Goal: Information Seeking & Learning: Check status

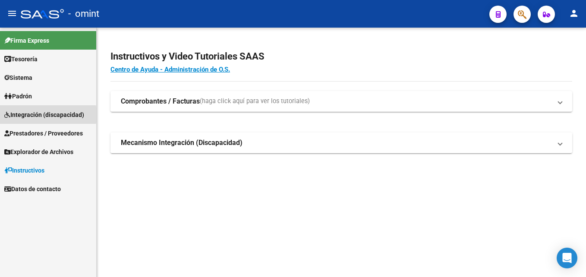
click at [25, 115] on span "Integración (discapacidad)" at bounding box center [44, 114] width 80 height 9
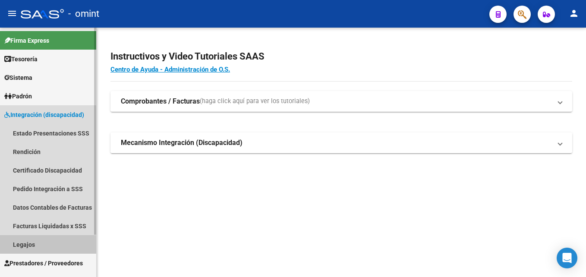
click at [42, 242] on link "Legajos" at bounding box center [48, 244] width 96 height 19
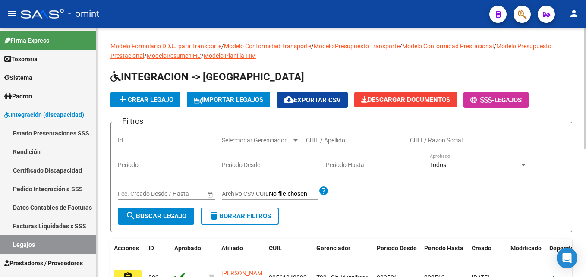
click at [347, 138] on input "CUIL / Apellido" at bounding box center [355, 140] width 98 height 7
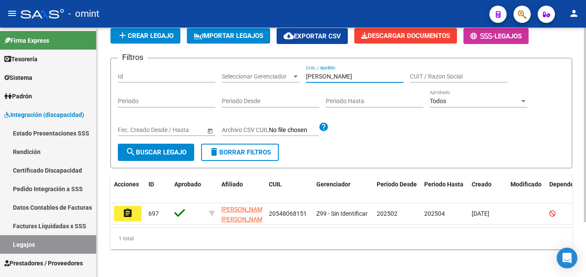
scroll to position [69, 0]
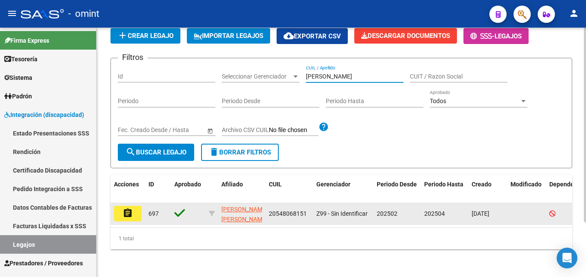
type input "[PERSON_NAME]"
click at [124, 208] on mat-icon "assignment" at bounding box center [128, 213] width 10 height 10
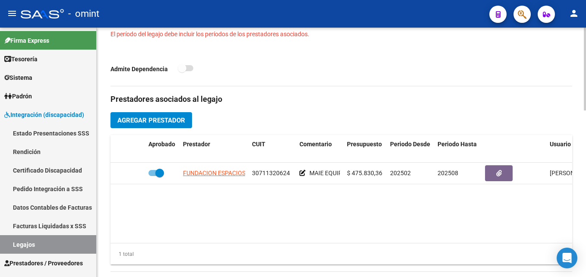
type input "[PERSON_NAME] [PERSON_NAME]"
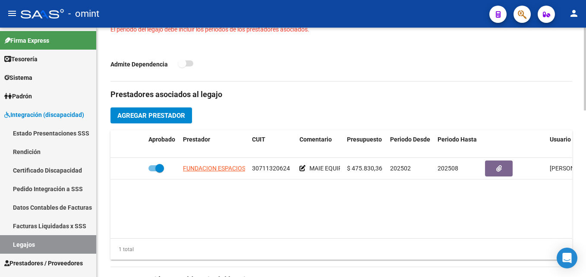
scroll to position [280, 0]
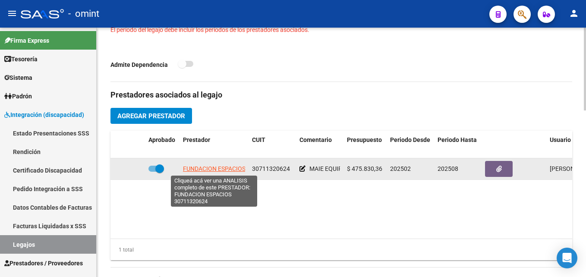
click at [224, 170] on span "FUNDACION ESPACIOS" at bounding box center [214, 168] width 63 height 7
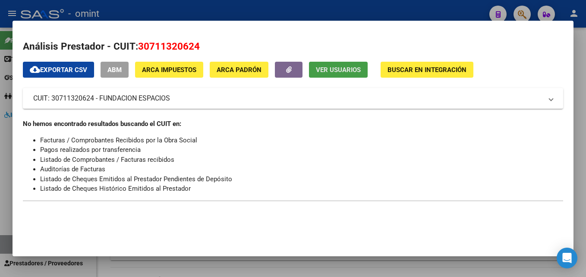
click at [335, 69] on span "Ver Usuarios" at bounding box center [338, 70] width 45 height 8
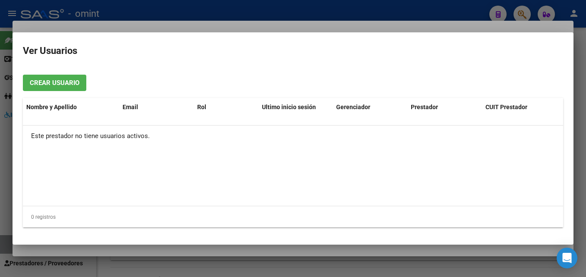
click at [322, 14] on div at bounding box center [293, 138] width 586 height 277
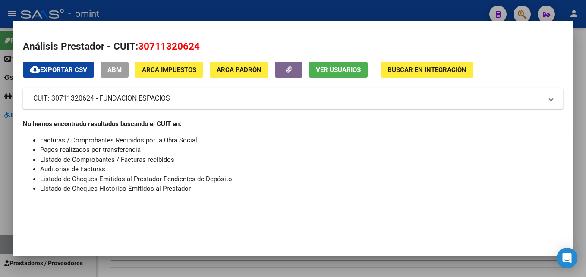
click at [322, 14] on div at bounding box center [293, 138] width 586 height 277
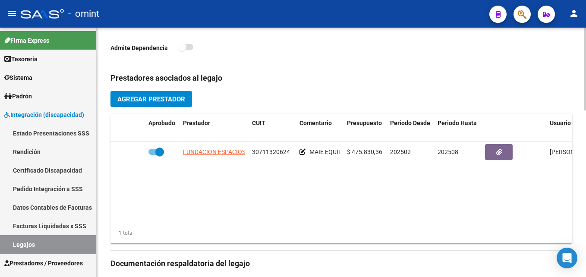
scroll to position [297, 0]
click at [366, 186] on datatable-body "FUNDACION ESPACIOS 30711320624 MAIE EQUIPO 52 HS $ 475.830,36 202502 202508 [PE…" at bounding box center [342, 181] width 462 height 80
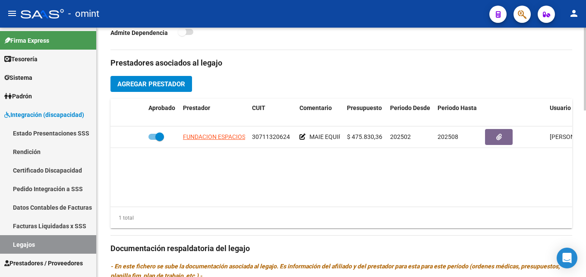
scroll to position [308, 0]
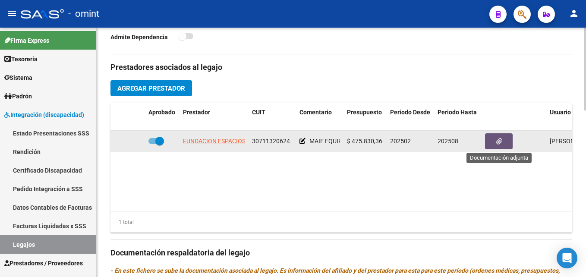
click at [487, 145] on button "button" at bounding box center [499, 141] width 28 height 16
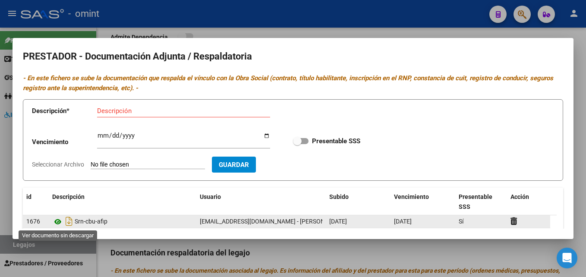
click at [57, 223] on icon at bounding box center [57, 222] width 11 height 10
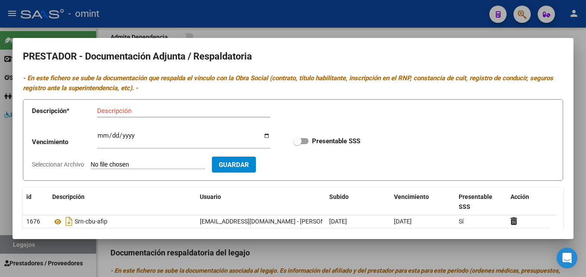
click at [259, 35] on div at bounding box center [293, 138] width 586 height 277
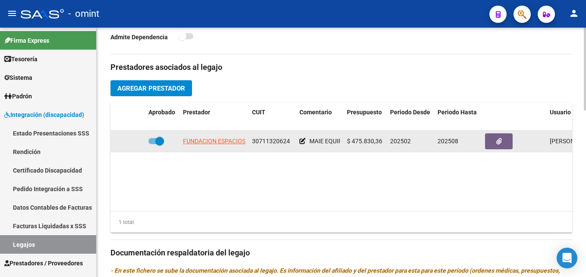
click at [263, 142] on span "30711320624" at bounding box center [271, 141] width 38 height 7
copy span "30711320624"
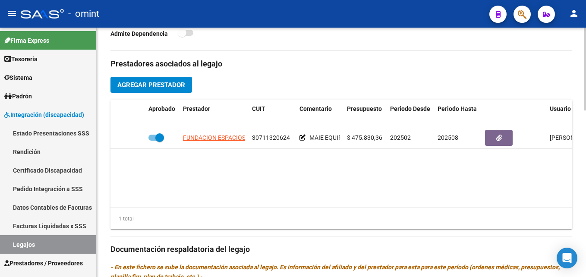
scroll to position [312, 0]
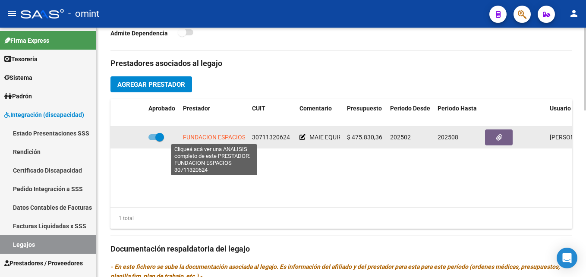
click at [215, 137] on span "FUNDACION ESPACIOS" at bounding box center [214, 137] width 63 height 7
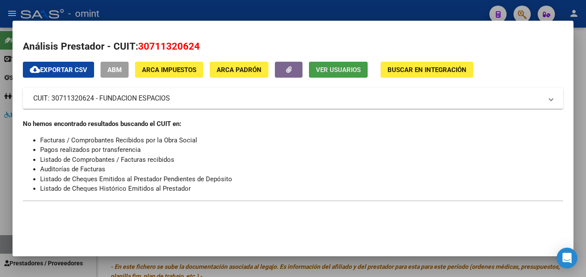
click at [337, 69] on span "Ver Usuarios" at bounding box center [338, 70] width 45 height 8
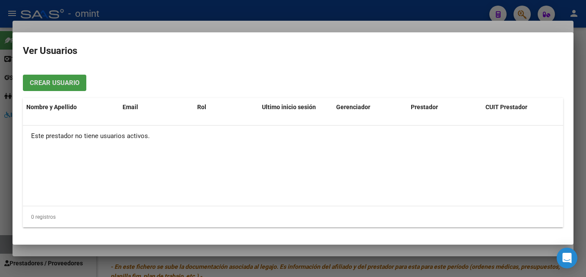
click at [333, 5] on div at bounding box center [293, 138] width 586 height 277
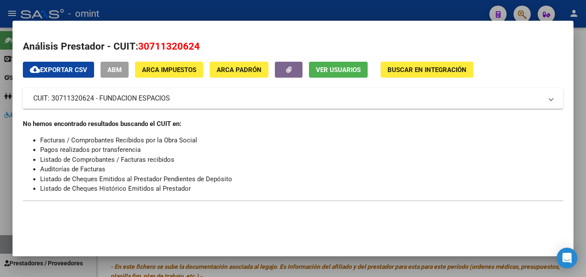
click at [333, 5] on div at bounding box center [293, 138] width 586 height 277
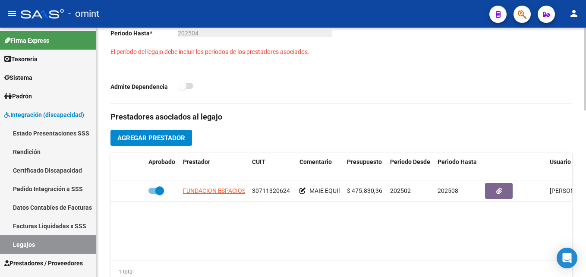
scroll to position [258, 0]
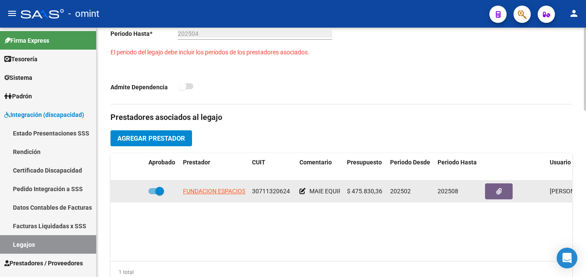
click at [281, 191] on span "30711320624" at bounding box center [271, 191] width 38 height 7
copy span "30711320624"
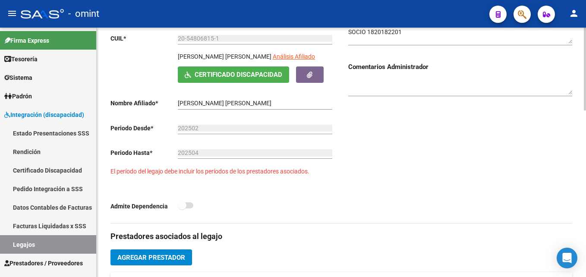
scroll to position [138, 0]
click at [229, 151] on input "202504" at bounding box center [255, 153] width 155 height 7
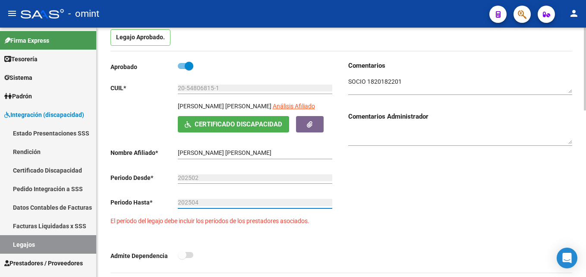
scroll to position [87, 0]
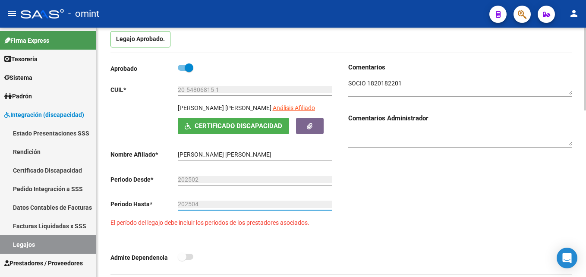
click at [181, 63] on label at bounding box center [186, 68] width 16 height 10
click at [182, 71] on input "checkbox" at bounding box center [182, 71] width 0 height 0
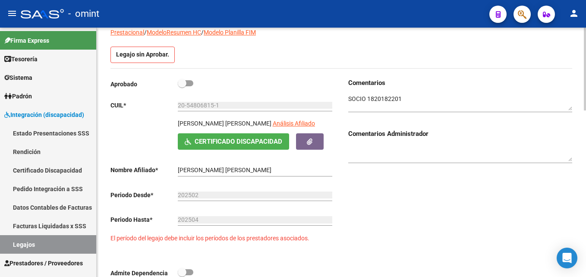
scroll to position [103, 0]
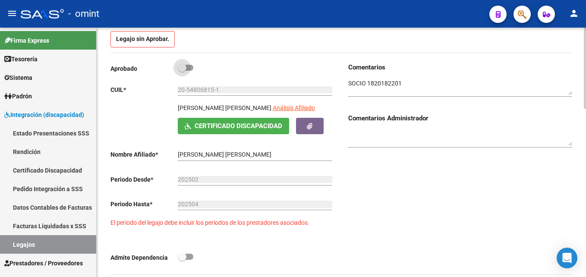
click at [181, 63] on label at bounding box center [186, 68] width 16 height 10
click at [182, 71] on input "checkbox" at bounding box center [182, 71] width 0 height 0
checkbox input "true"
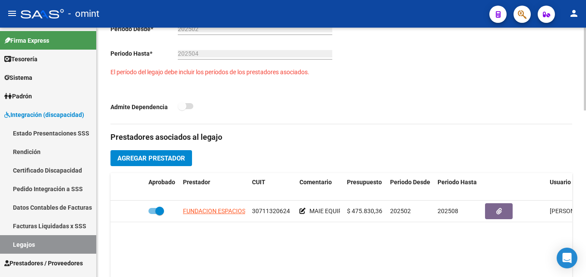
scroll to position [240, 0]
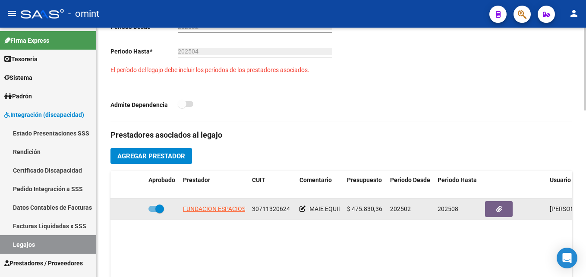
click at [268, 208] on span "30711320624" at bounding box center [271, 208] width 38 height 7
copy span "30711320624"
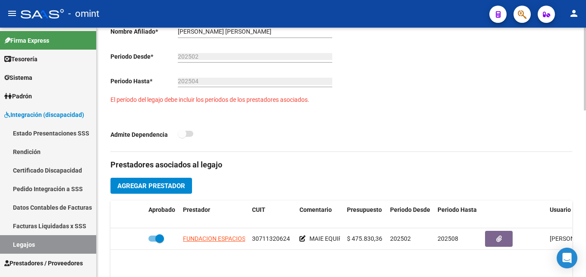
scroll to position [209, 0]
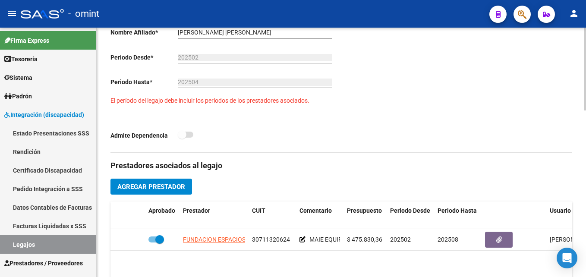
click at [313, 263] on datatable-body "FUNDACION ESPACIOS 30711320624 MAIE EQUIPO 52 HS $ 475.830,36 202502 202508 [PE…" at bounding box center [342, 269] width 462 height 80
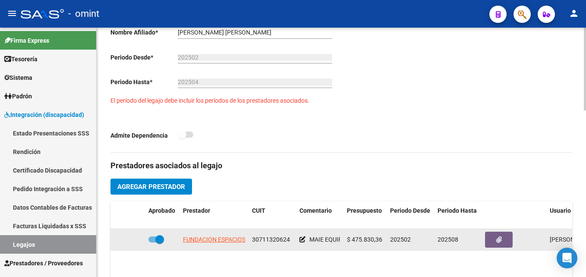
click at [277, 239] on span "30711320624" at bounding box center [271, 239] width 38 height 7
copy span "30711320624"
click at [499, 234] on button "button" at bounding box center [499, 240] width 28 height 16
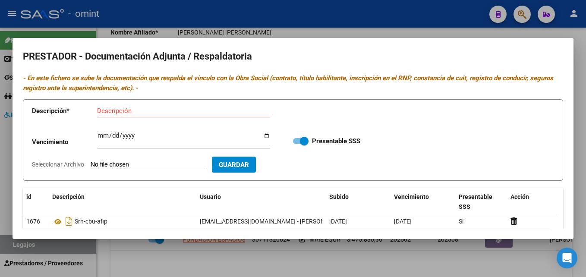
click at [411, 26] on div at bounding box center [293, 138] width 586 height 277
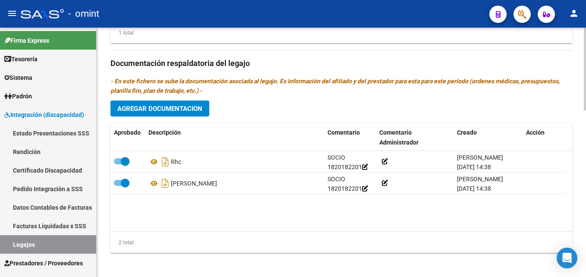
scroll to position [497, 0]
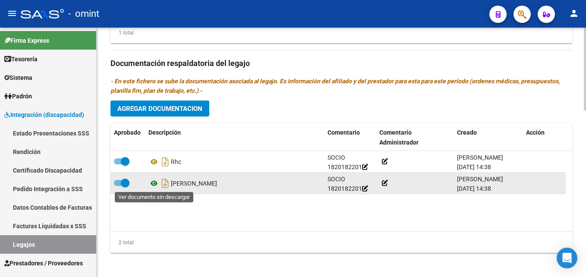
click at [155, 183] on icon at bounding box center [153, 183] width 11 height 10
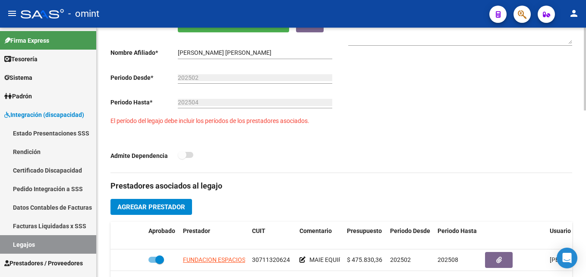
scroll to position [190, 0]
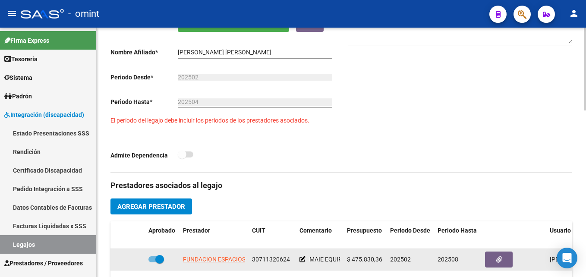
click at [275, 260] on span "30711320624" at bounding box center [271, 259] width 38 height 7
copy span "30711320624"
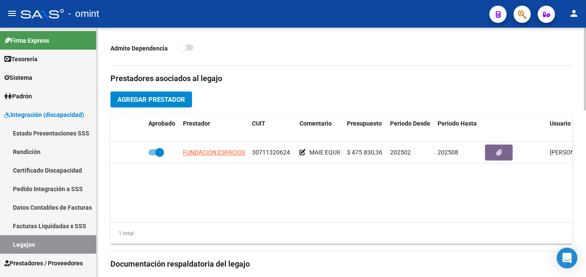
scroll to position [309, 0]
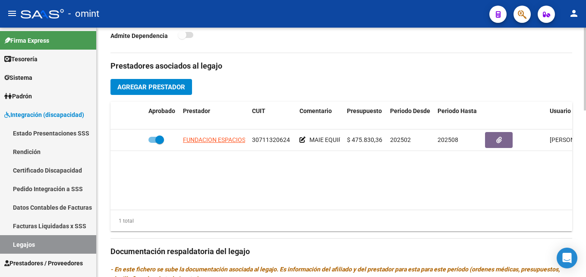
click at [322, 167] on datatable-body "FUNDACION ESPACIOS 30711320624 MAIE EQUIPO 52 HS $ 475.830,36 202502 202508 [PE…" at bounding box center [342, 170] width 462 height 80
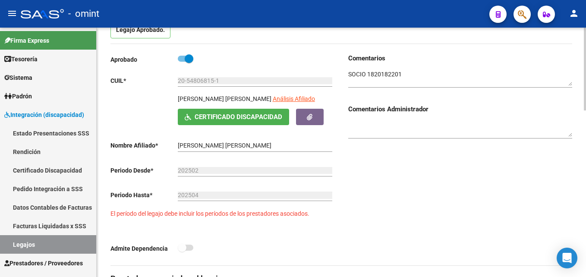
scroll to position [96, 0]
click at [259, 193] on input "202504" at bounding box center [255, 195] width 155 height 7
click at [399, 200] on div "Comentarios Comentarios Administrador" at bounding box center [456, 160] width 231 height 212
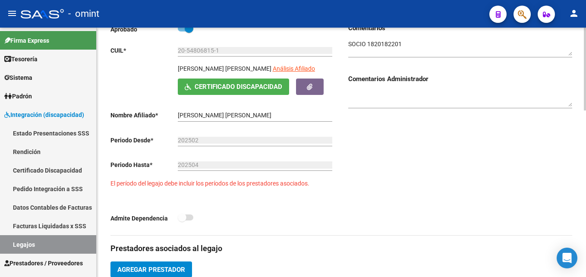
scroll to position [0, 0]
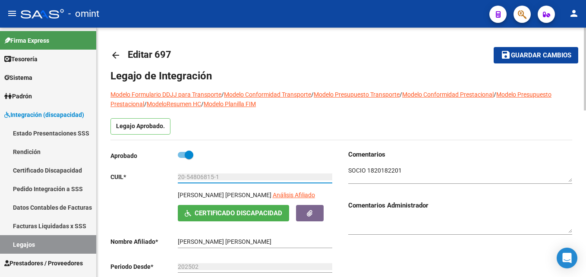
drag, startPoint x: 226, startPoint y: 177, endPoint x: 171, endPoint y: 174, distance: 54.9
click at [171, 174] on app-form-text-field "CUIL * 20-54806815-1 Ingresar CUIL" at bounding box center [222, 177] width 222 height 7
drag, startPoint x: 171, startPoint y: 174, endPoint x: 181, endPoint y: 177, distance: 10.9
click at [112, 56] on mat-icon "arrow_back" at bounding box center [116, 55] width 10 height 10
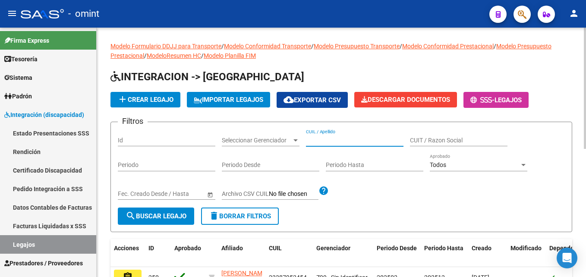
click at [341, 137] on input "CUIL / Apellido" at bounding box center [355, 140] width 98 height 7
paste input "20-54806815-1"
type input "20-54806815-1"
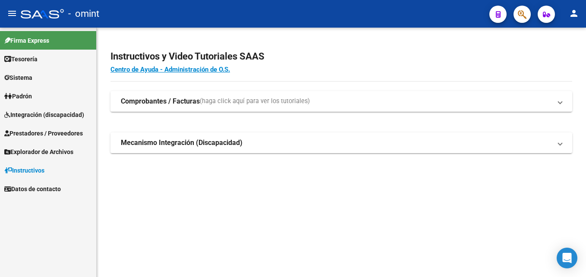
click at [64, 127] on link "Prestadores / Proveedores" at bounding box center [48, 133] width 96 height 19
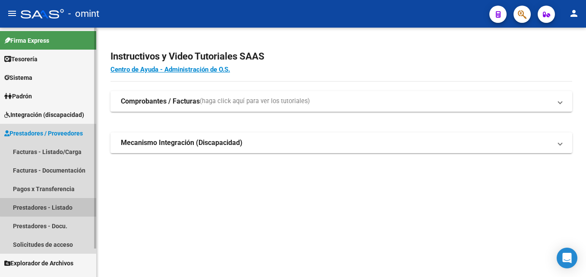
click at [60, 202] on link "Prestadores - Listado" at bounding box center [48, 207] width 96 height 19
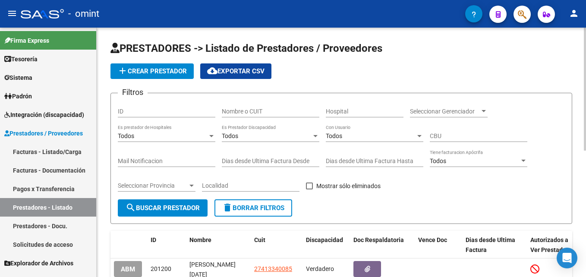
click at [246, 107] on div "Nombre o CUIT" at bounding box center [271, 108] width 98 height 17
paste input "30711320624"
type input "30711320624"
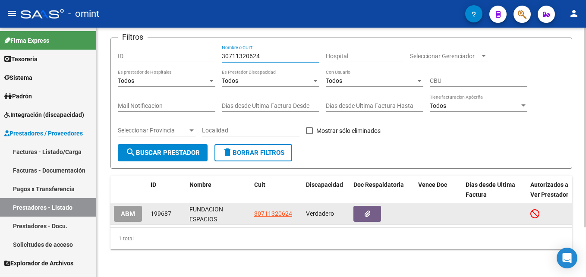
click at [138, 207] on button "ABM" at bounding box center [128, 214] width 28 height 16
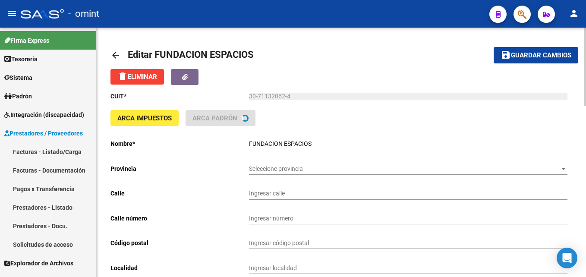
type input "FACUNDO ZUVIRIA"
type input "552"
type input "4400"
type input "SALTA"
type input "949990"
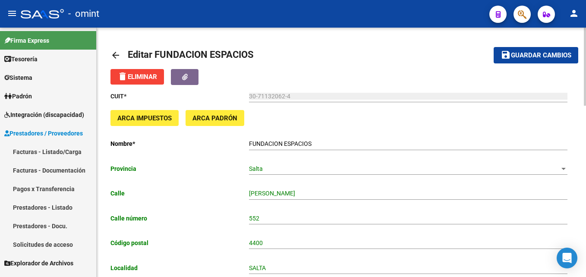
click at [113, 57] on mat-icon "arrow_back" at bounding box center [116, 55] width 10 height 10
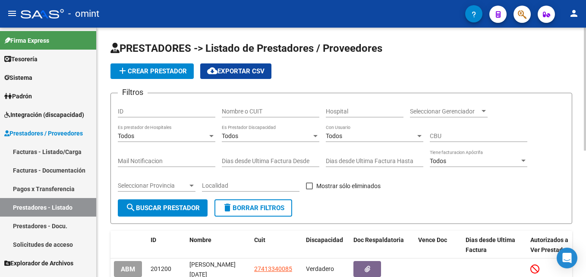
click at [272, 113] on input "Nombre o CUIT" at bounding box center [271, 111] width 98 height 7
paste input "30-70813153-5"
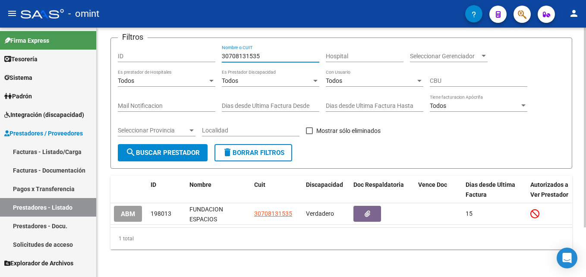
scroll to position [61, 0]
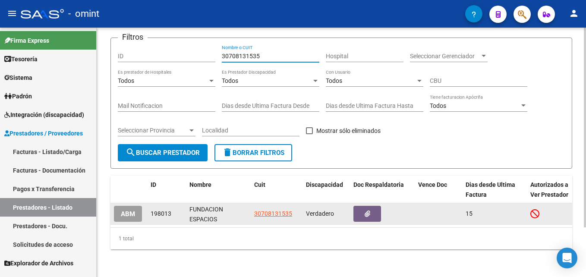
type input "30708131535"
click at [119, 206] on button "ABM" at bounding box center [128, 214] width 28 height 16
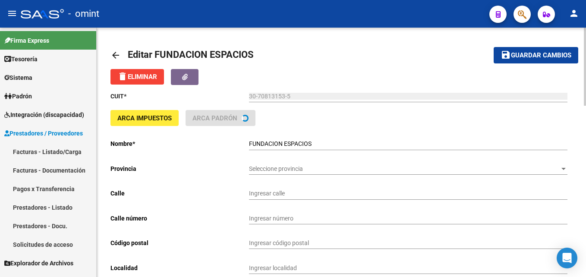
type input "BELISARIO ROLDAN"
type input "53"
type input "5186"
type input "ALTA GRACIA"
type input "869010"
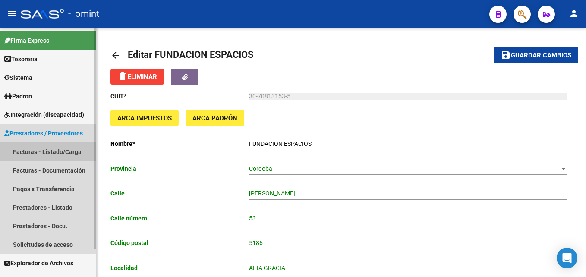
click at [46, 147] on link "Facturas - Listado/Carga" at bounding box center [48, 151] width 96 height 19
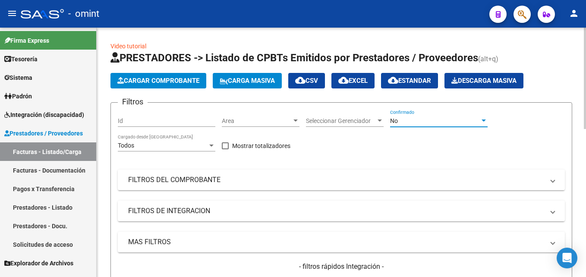
click at [411, 117] on div "No" at bounding box center [435, 120] width 90 height 7
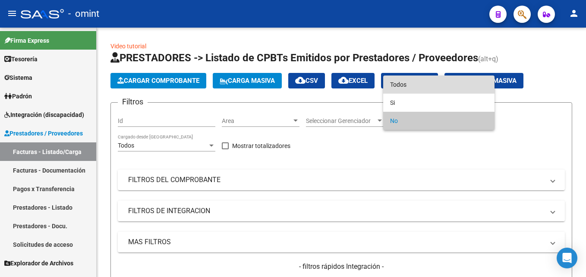
click at [411, 77] on span "Todos" at bounding box center [439, 85] width 98 height 18
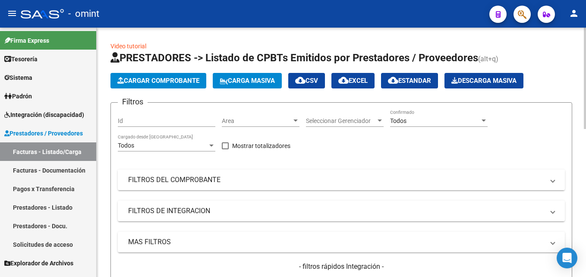
click at [225, 174] on mat-expansion-panel-header "FILTROS DEL COMPROBANTE" at bounding box center [341, 180] width 447 height 21
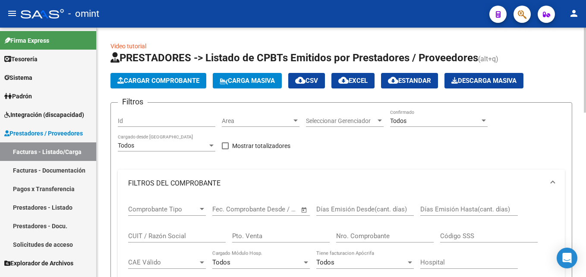
click at [155, 233] on input "CUIT / Razón Social" at bounding box center [177, 236] width 98 height 8
paste input "30711320624"
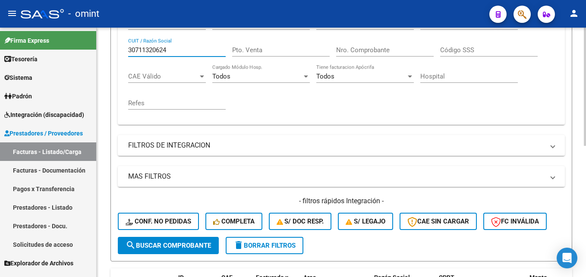
scroll to position [185, 0]
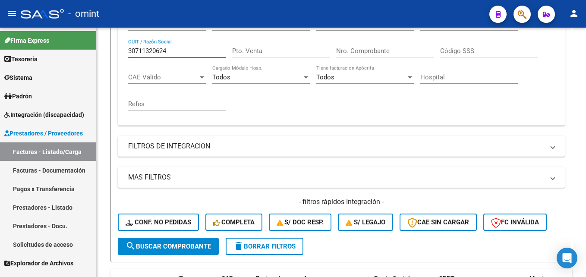
type input "30711320624"
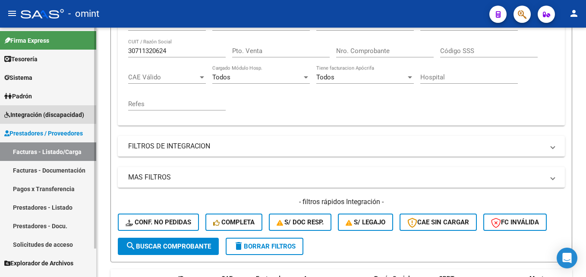
click at [40, 117] on span "Integración (discapacidad)" at bounding box center [44, 114] width 80 height 9
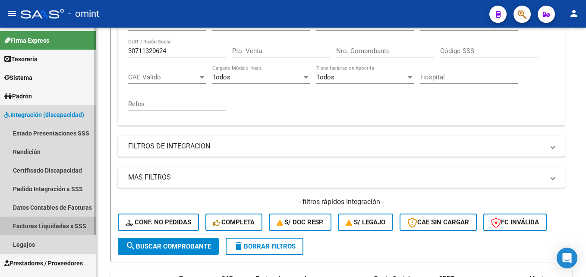
click at [58, 226] on link "Facturas Liquidadas x SSS" at bounding box center [48, 226] width 96 height 19
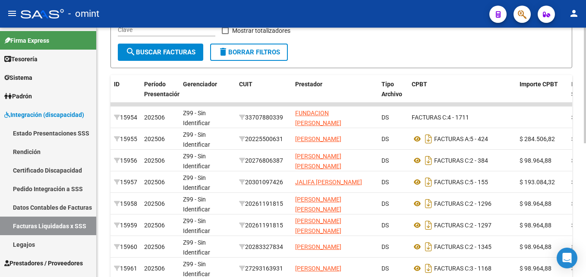
click at [193, 108] on div "Z99 - Sin Identificar" at bounding box center [207, 117] width 49 height 18
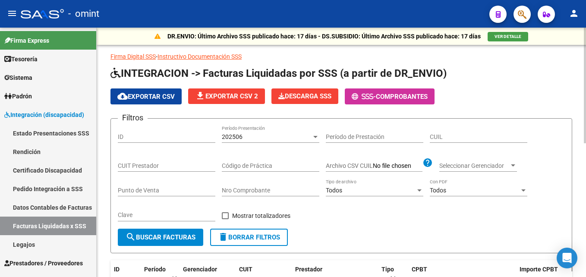
click at [155, 158] on div "CUIT Prestador" at bounding box center [167, 163] width 98 height 17
click at [161, 162] on input "CUIT Prestador" at bounding box center [167, 165] width 98 height 7
paste input "30-71132062-4"
type input "30-71132062-4"
click at [252, 139] on div "202506" at bounding box center [267, 136] width 90 height 7
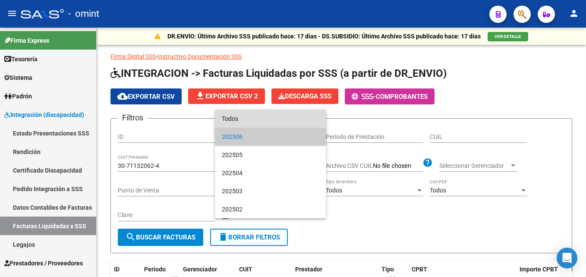
click at [253, 117] on span "Todos" at bounding box center [271, 119] width 98 height 18
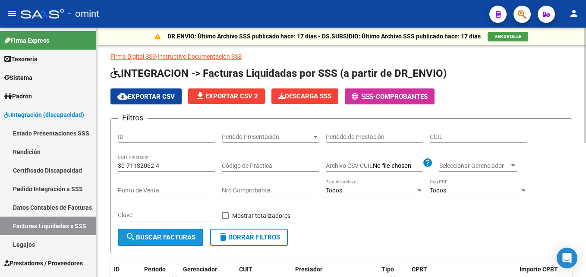
click at [168, 242] on button "search Buscar Facturas" at bounding box center [160, 237] width 85 height 17
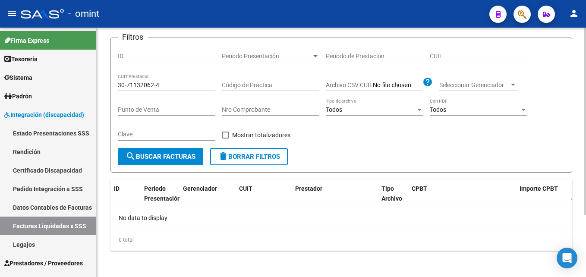
scroll to position [80, 0]
